Goal: Information Seeking & Learning: Learn about a topic

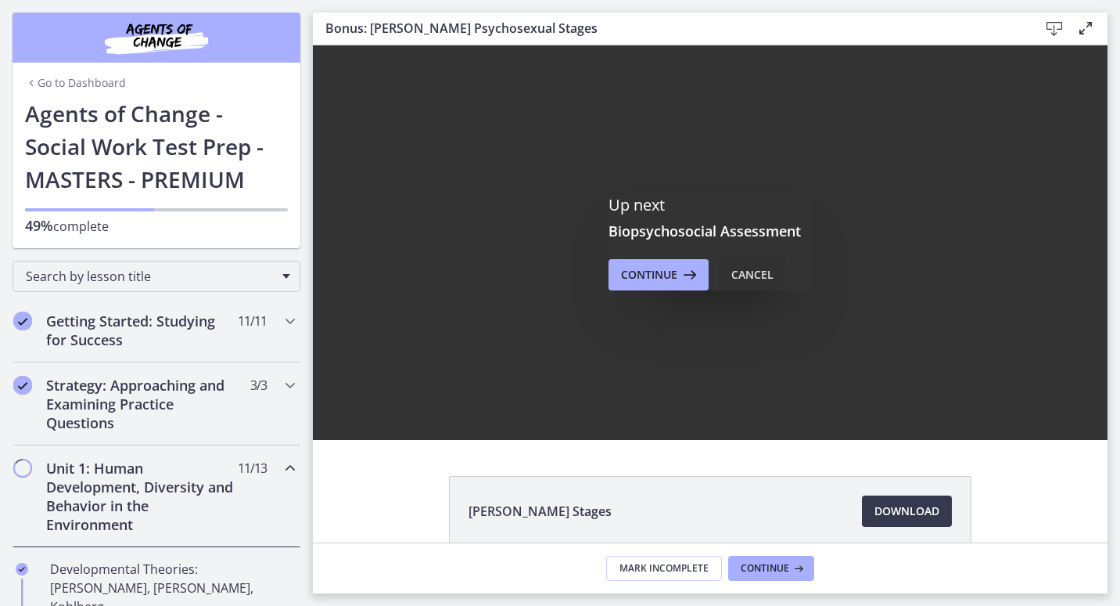
click at [739, 277] on div "Cancel" at bounding box center [753, 274] width 42 height 19
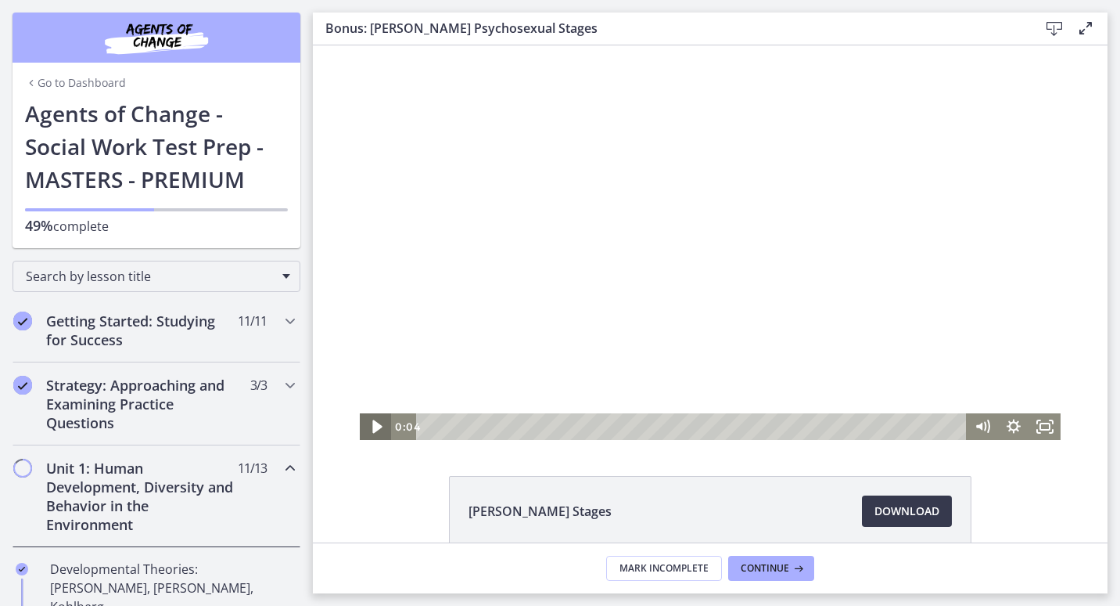
click at [358, 430] on icon "Play Video" at bounding box center [377, 427] width 38 height 32
click at [450, 428] on div "Playbar" at bounding box center [693, 426] width 531 height 27
click at [368, 435] on icon "Pause" at bounding box center [376, 427] width 38 height 32
click at [368, 435] on icon "Play Video" at bounding box center [376, 426] width 31 height 27
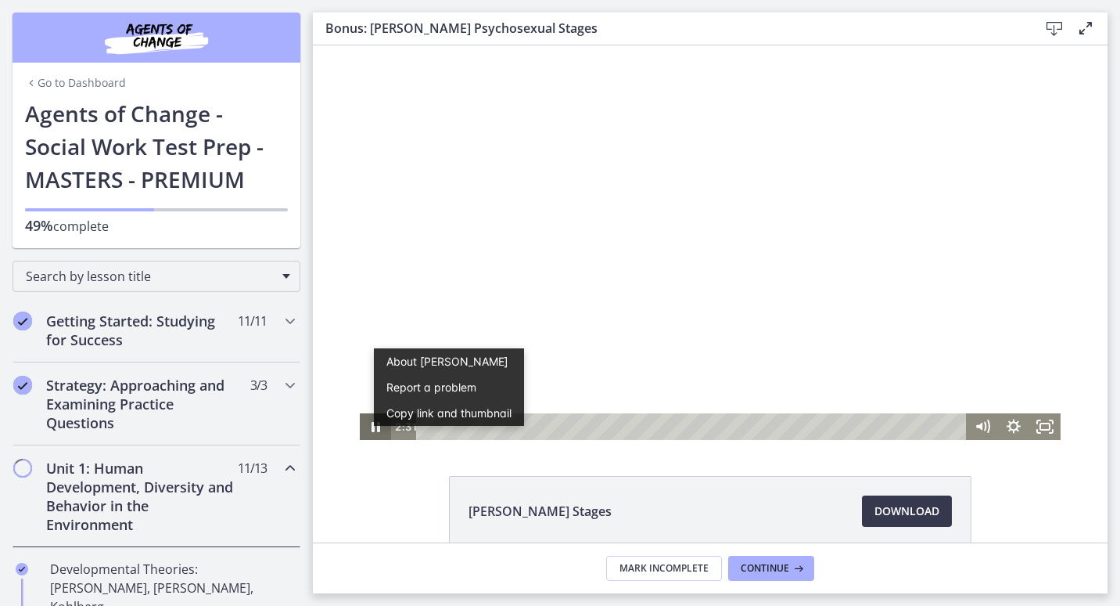
click at [372, 426] on icon "Pause" at bounding box center [376, 427] width 9 height 10
click at [366, 423] on icon "Play Video" at bounding box center [377, 427] width 38 height 32
click at [371, 423] on icon "Pause" at bounding box center [376, 427] width 10 height 13
click at [366, 423] on icon "Play Video" at bounding box center [376, 426] width 31 height 27
click at [375, 433] on icon "Pause" at bounding box center [376, 427] width 38 height 32
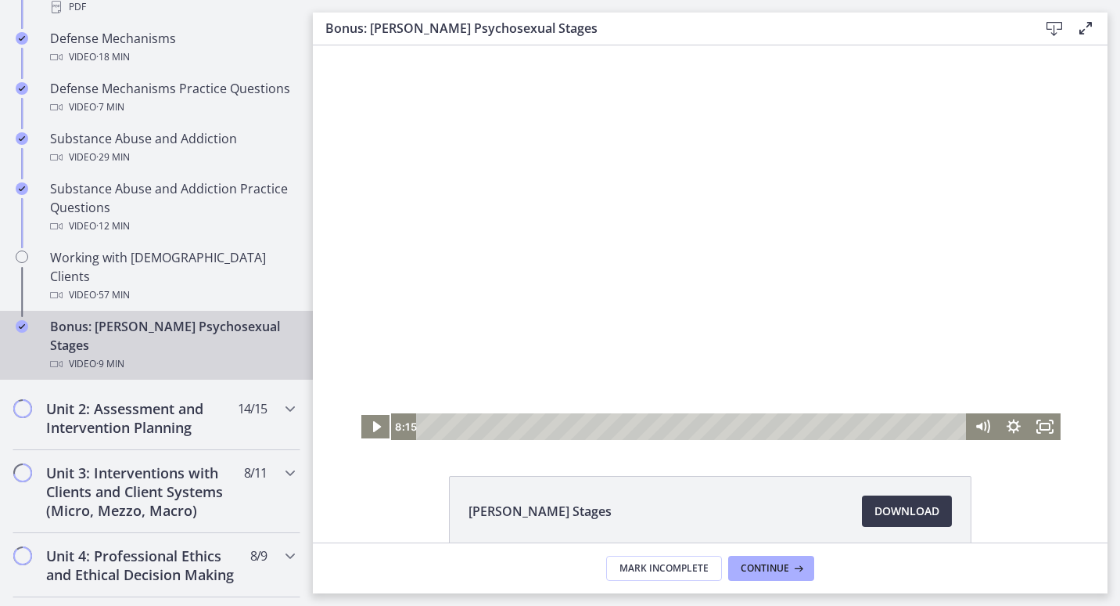
scroll to position [957, 0]
click at [127, 398] on h2 "Unit 2: Assessment and Intervention Planning" at bounding box center [141, 417] width 191 height 38
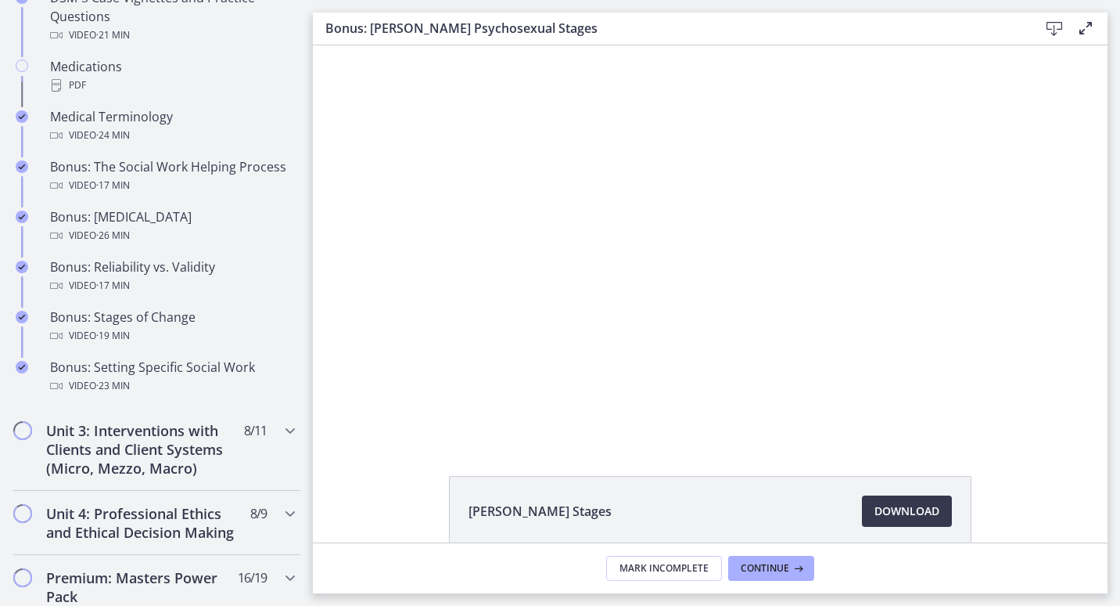
scroll to position [1160, 0]
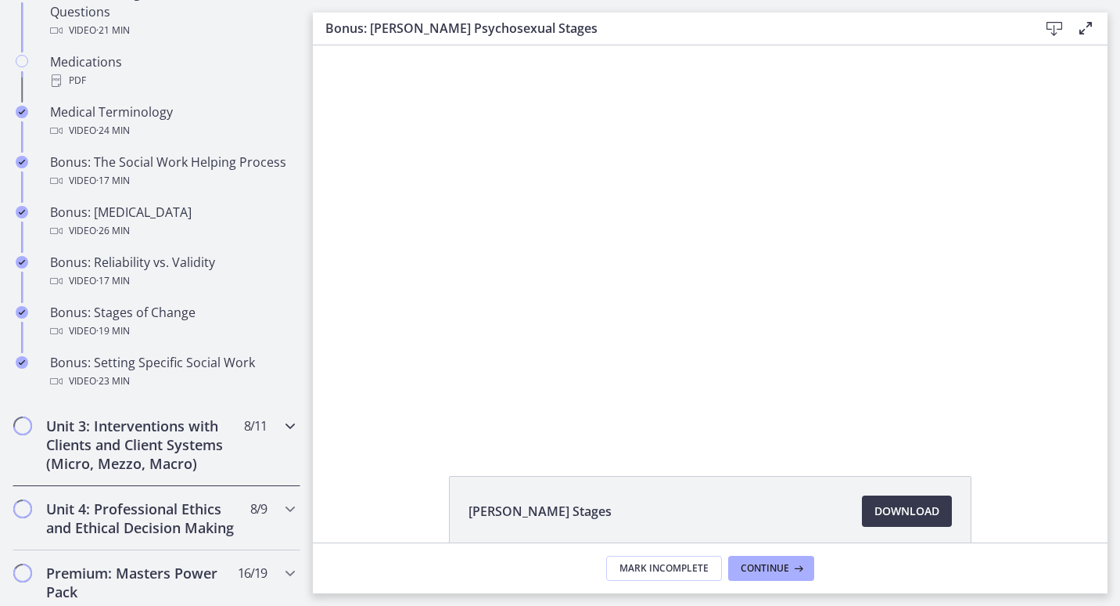
click at [124, 470] on h2 "Unit 3: Interventions with Clients and Client Systems (Micro, Mezzo, Macro)" at bounding box center [141, 444] width 191 height 56
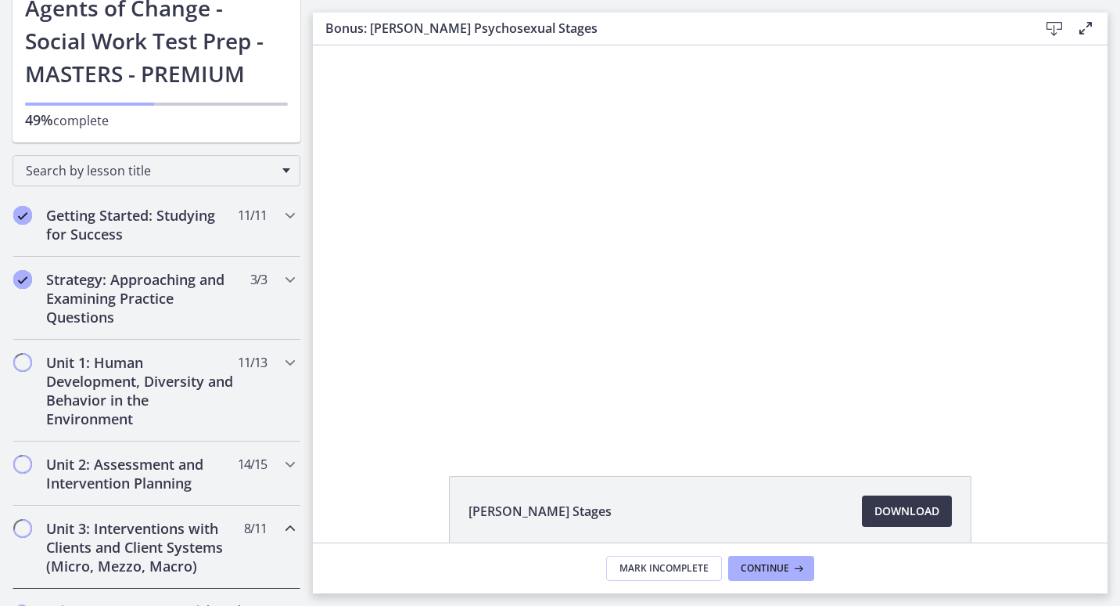
scroll to position [0, 0]
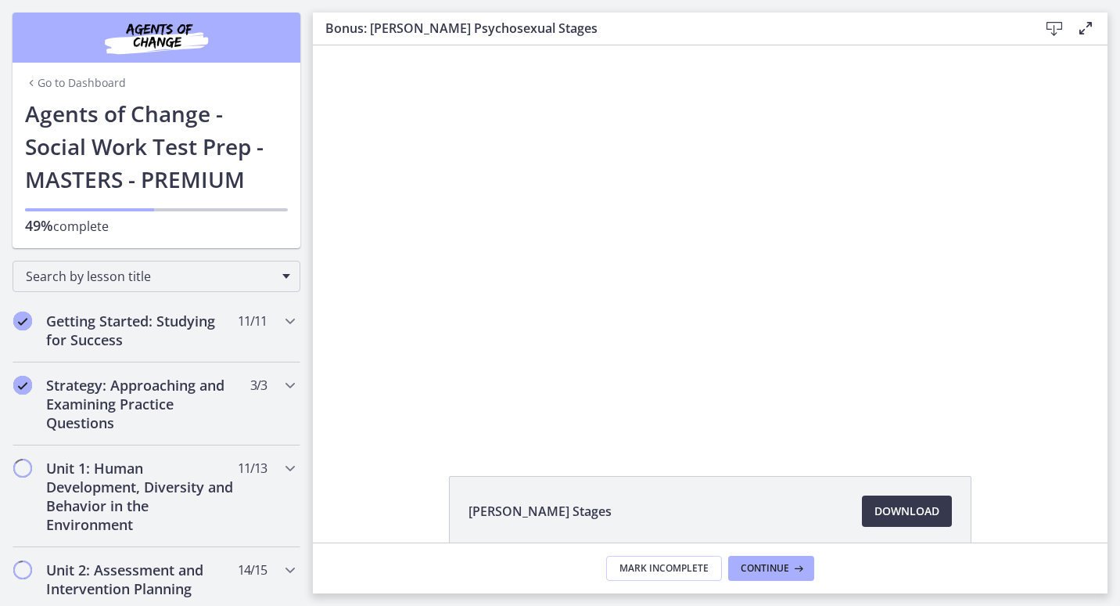
click at [30, 77] on icon "Chapters" at bounding box center [31, 83] width 13 height 13
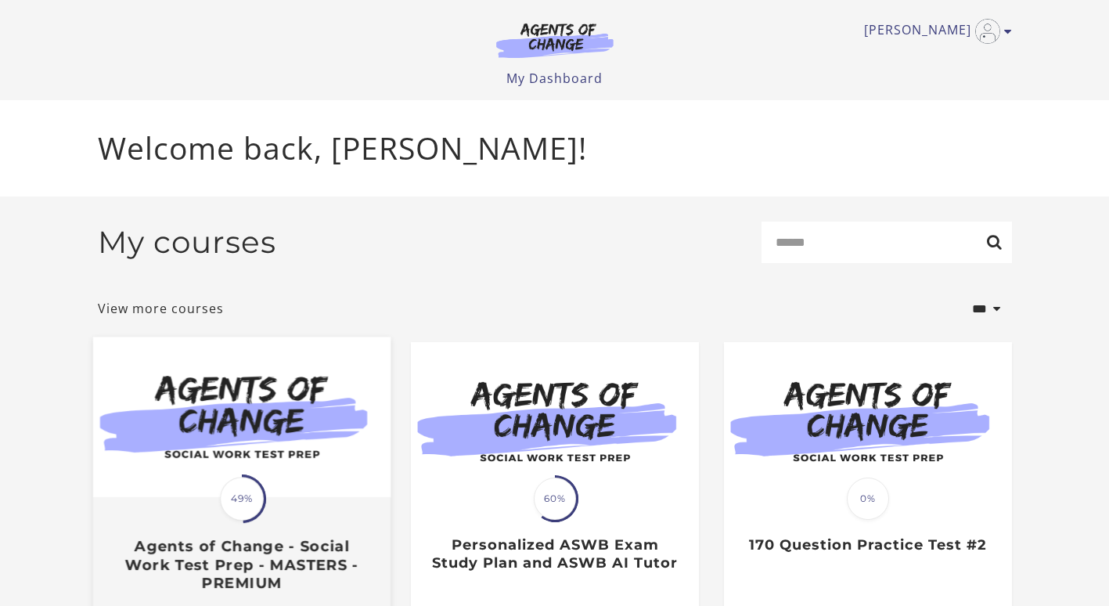
click at [279, 422] on img at bounding box center [240, 417] width 297 height 160
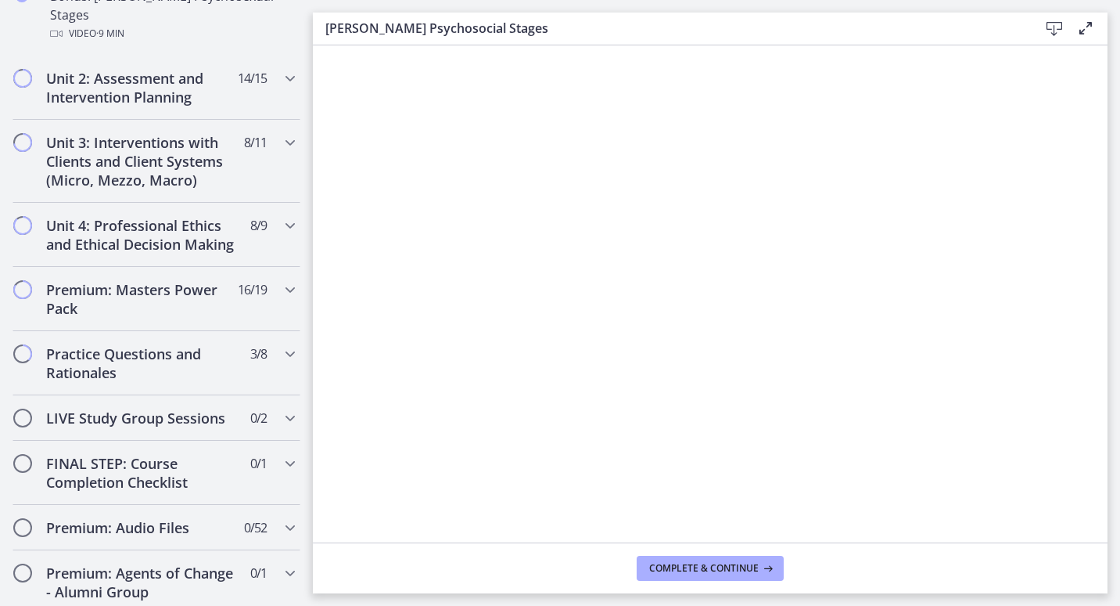
scroll to position [1505, 0]
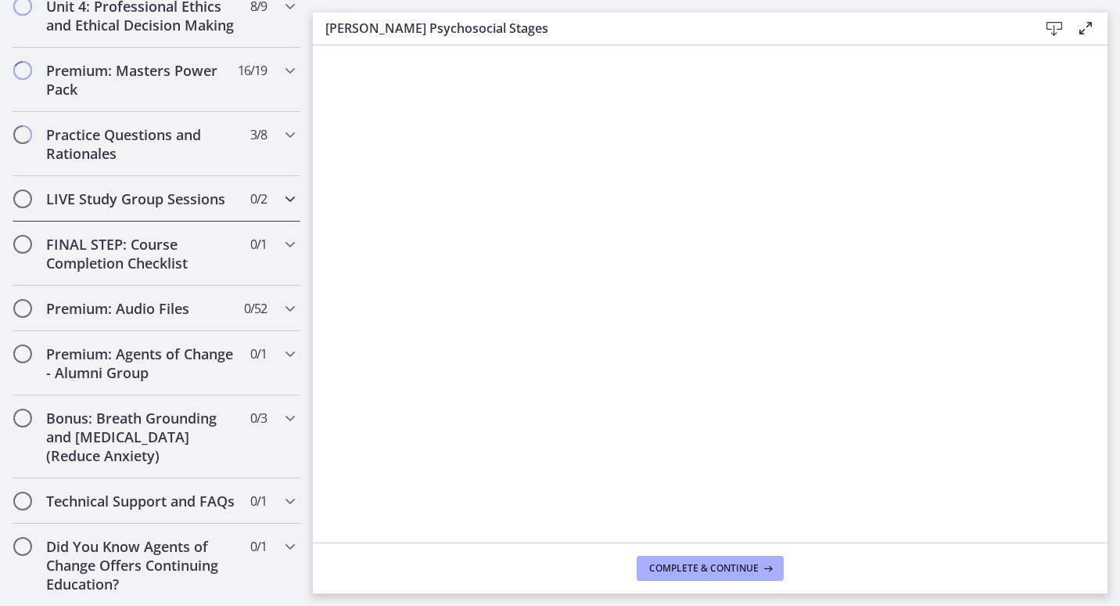
click at [252, 189] on span "0 / 2 Completed" at bounding box center [258, 198] width 16 height 19
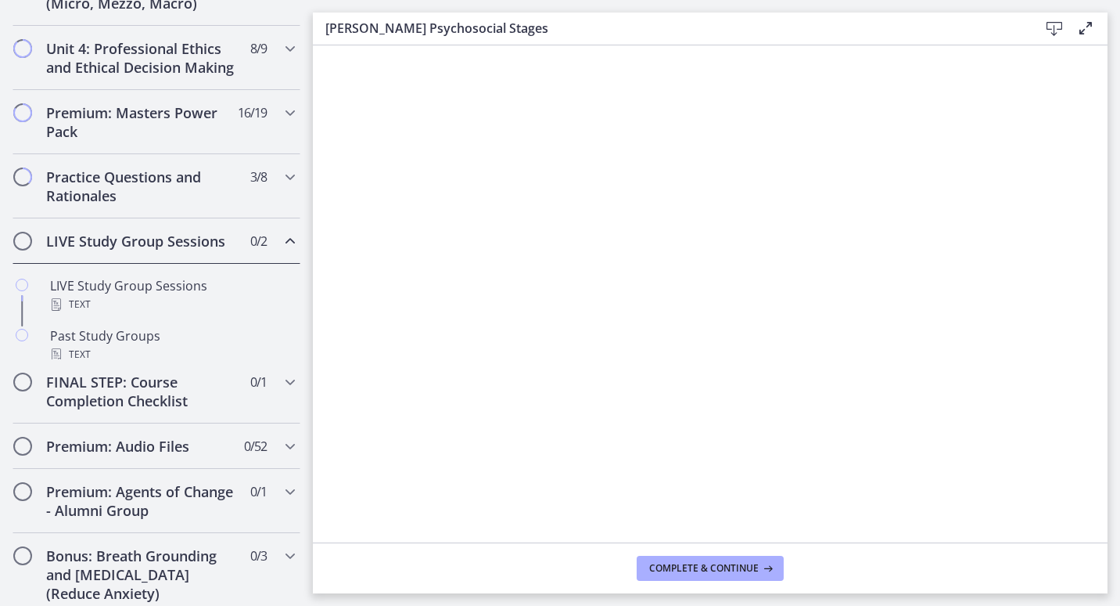
scroll to position [748, 0]
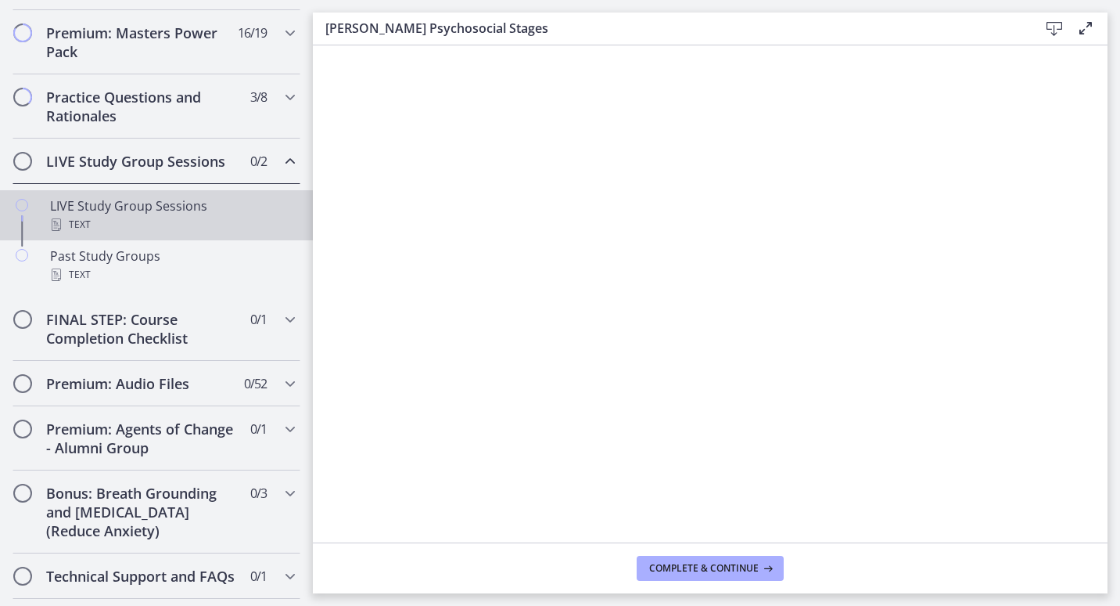
click at [137, 227] on div "LIVE Study Group Sessions Text" at bounding box center [172, 215] width 244 height 38
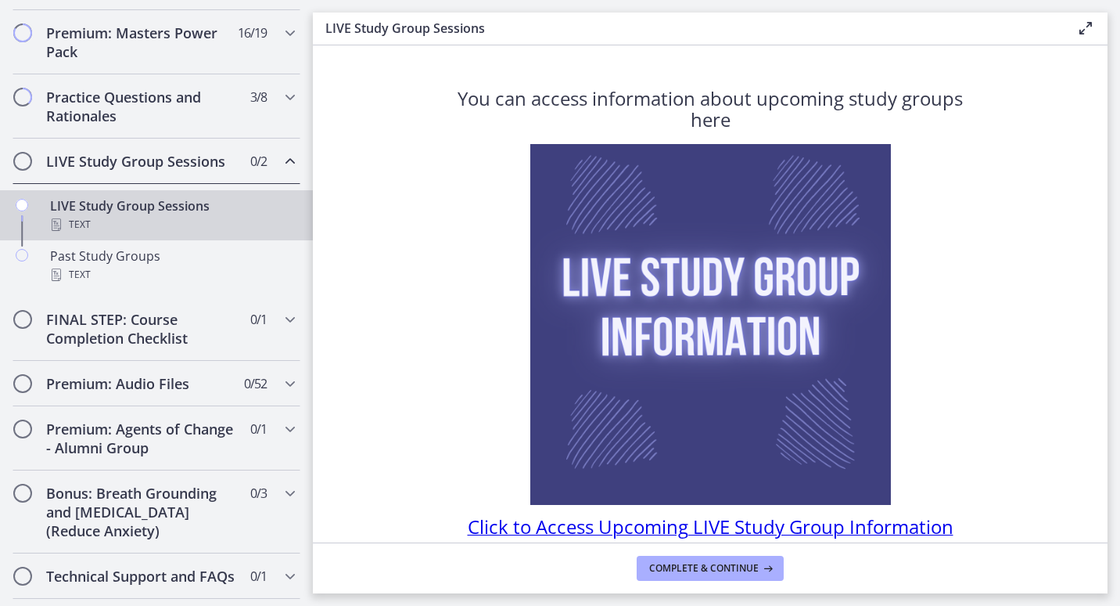
click at [638, 167] on img at bounding box center [710, 324] width 361 height 361
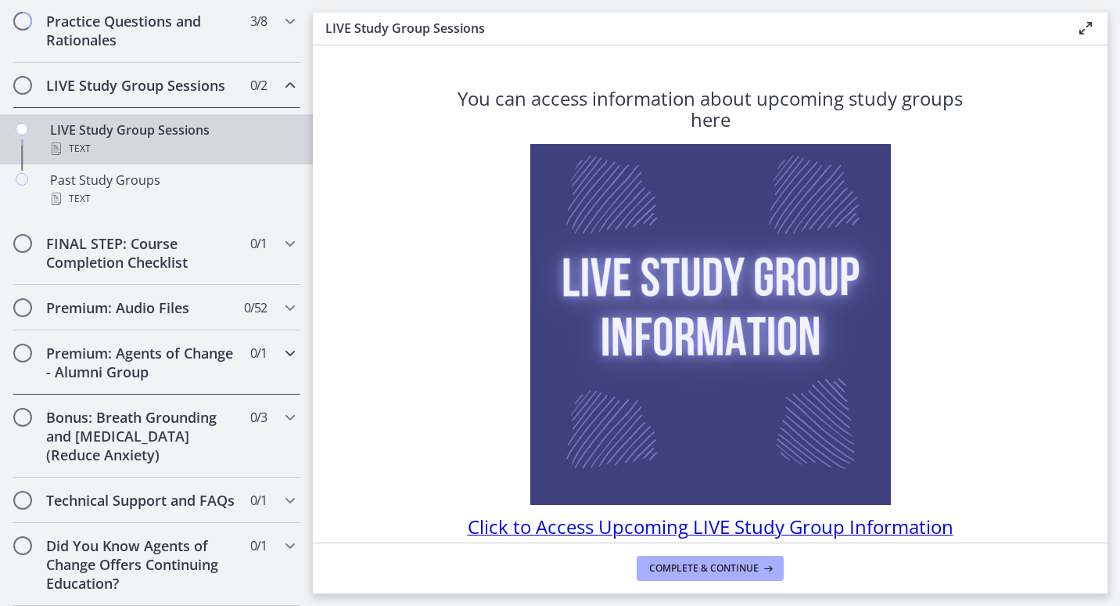
scroll to position [840, 0]
click at [242, 324] on div "Premium: Audio Files 0 / 52 Completed" at bounding box center [157, 307] width 288 height 45
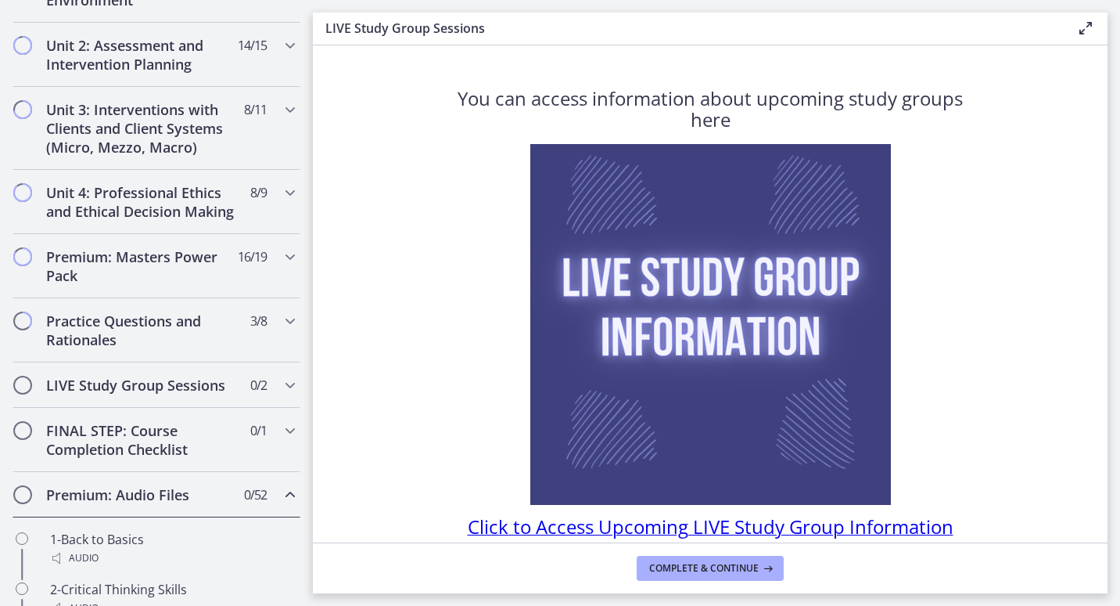
scroll to position [510, 0]
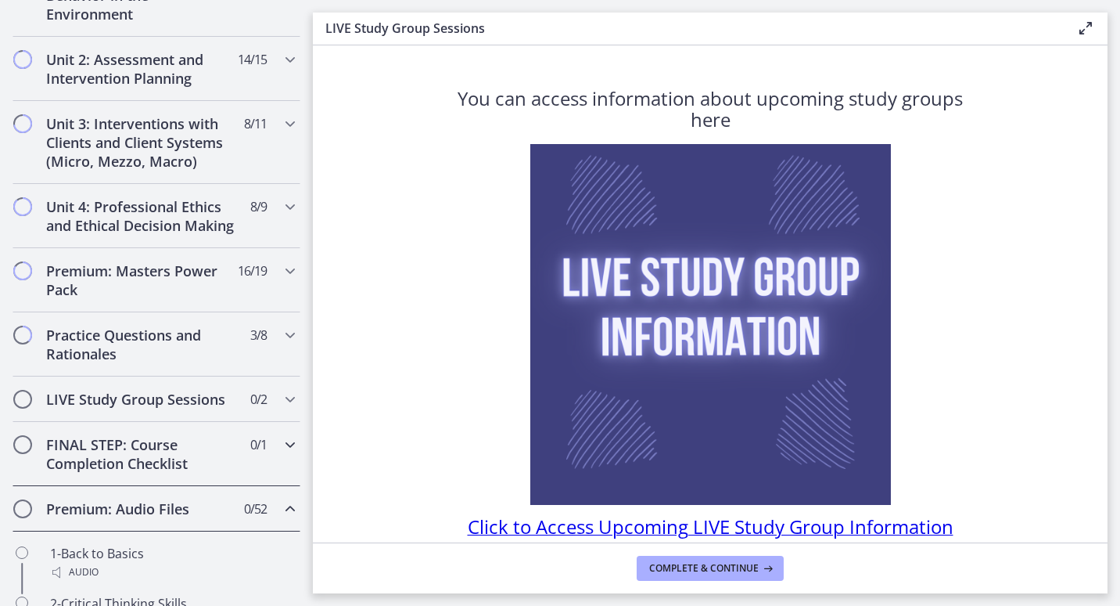
click at [167, 473] on h2 "FINAL STEP: Course Completion Checklist" at bounding box center [141, 454] width 191 height 38
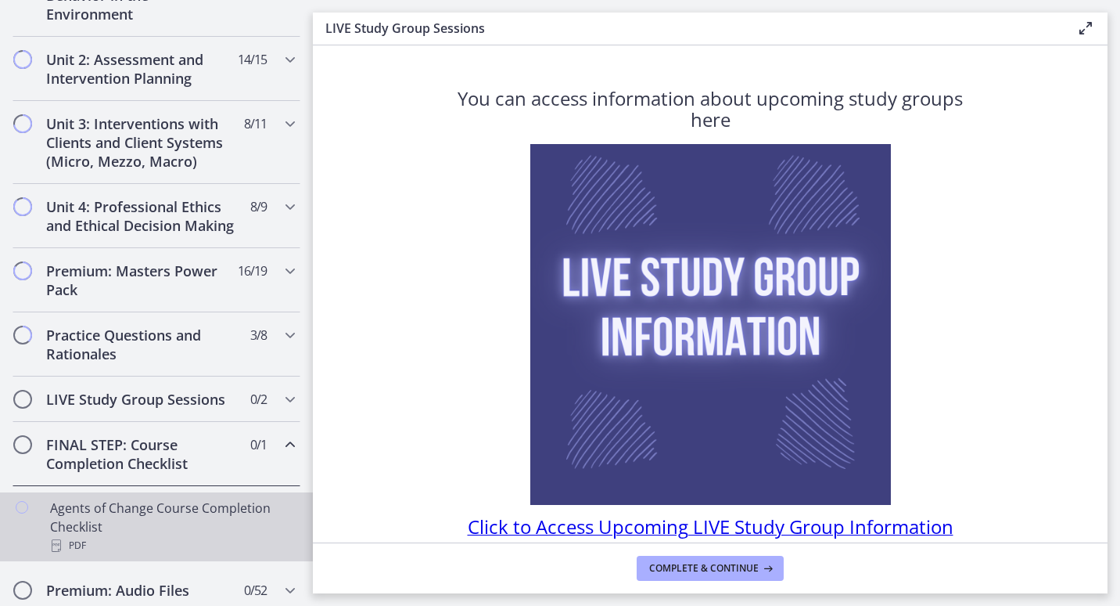
click at [197, 523] on div "Agents of Change Course Completion Checklist PDF" at bounding box center [172, 526] width 244 height 56
